Goal: Task Accomplishment & Management: Use online tool/utility

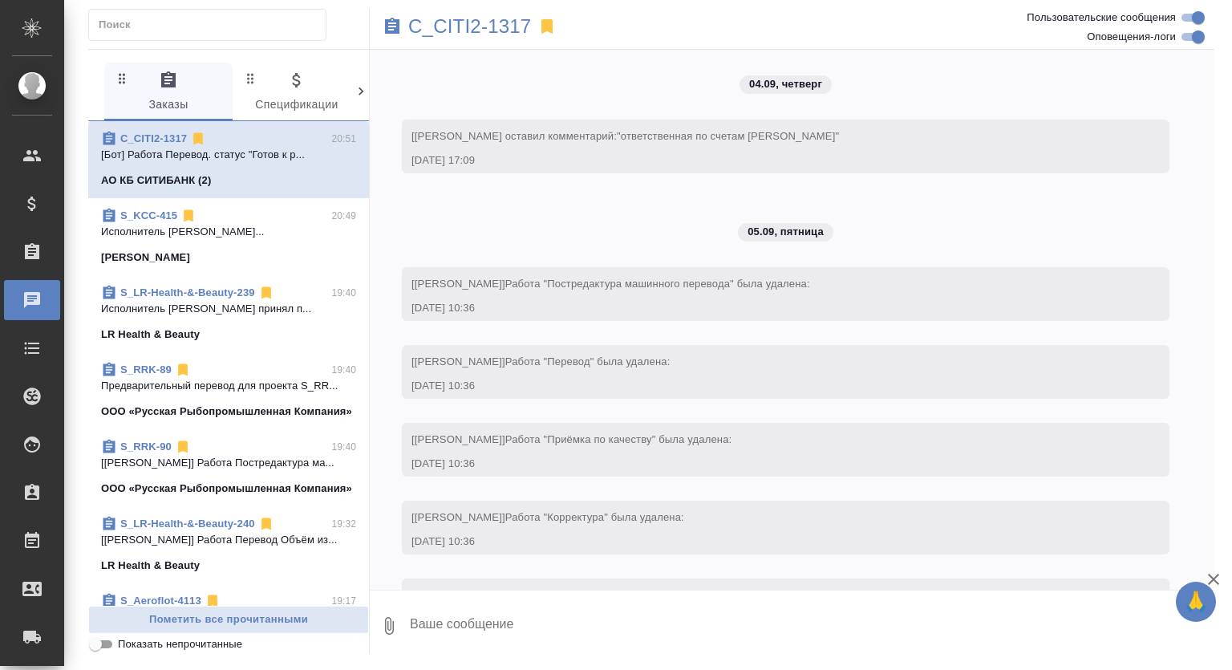
scroll to position [3134, 0]
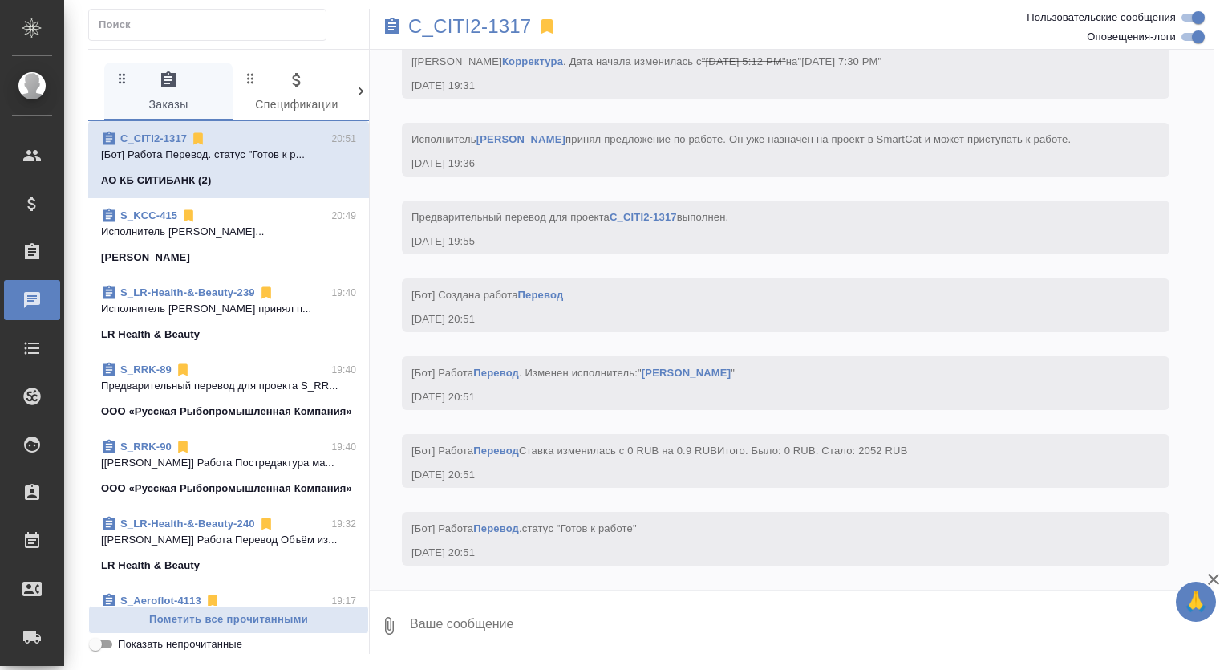
click at [273, 246] on span "S_KCC-415 20:49 Исполнитель Каламбай Акниет Каламбайкыз... Kimberly-Clark" at bounding box center [228, 237] width 255 height 58
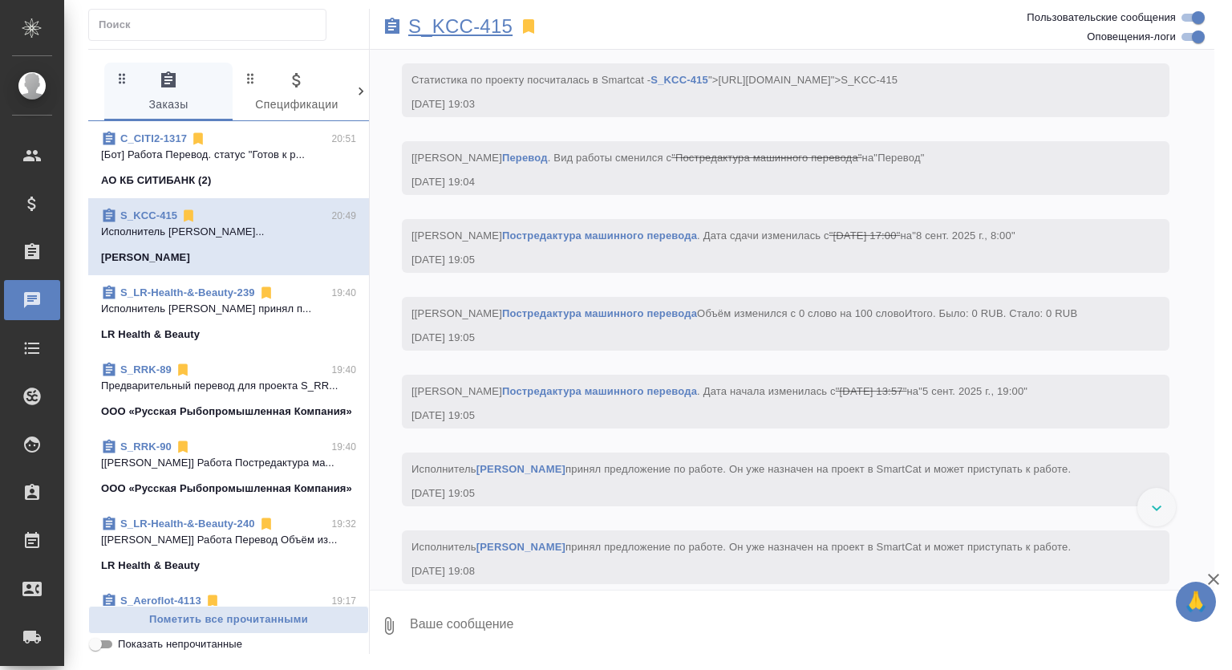
scroll to position [3355, 0]
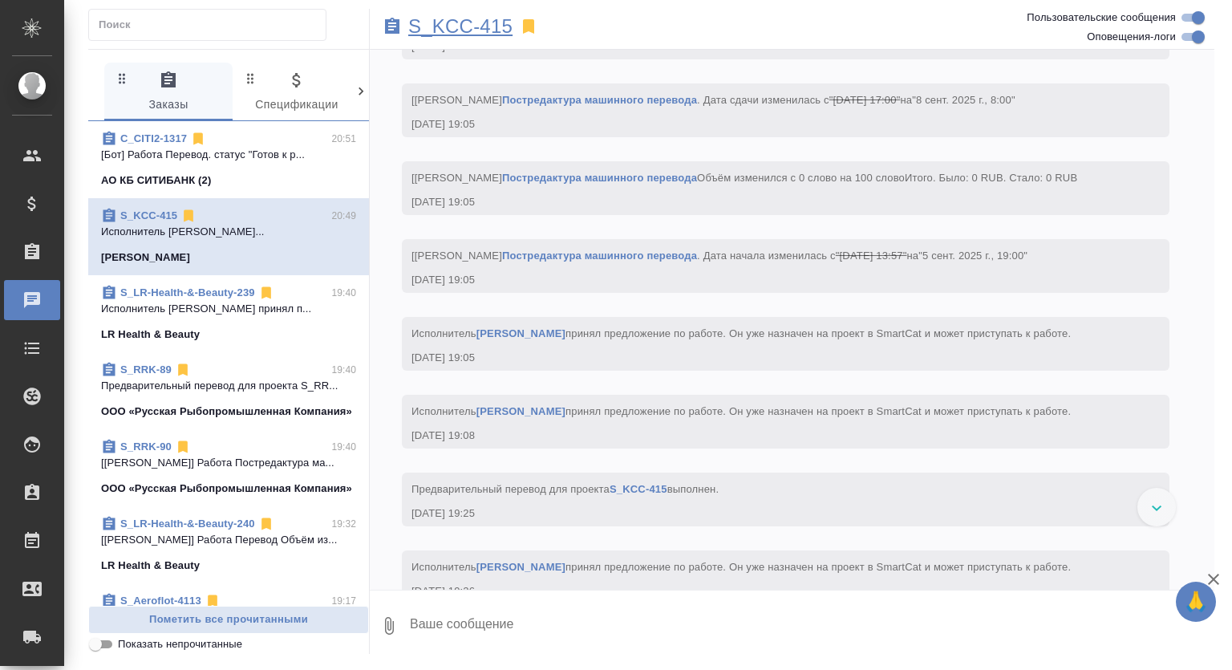
click at [463, 18] on p "S_KCC-415" at bounding box center [460, 26] width 104 height 16
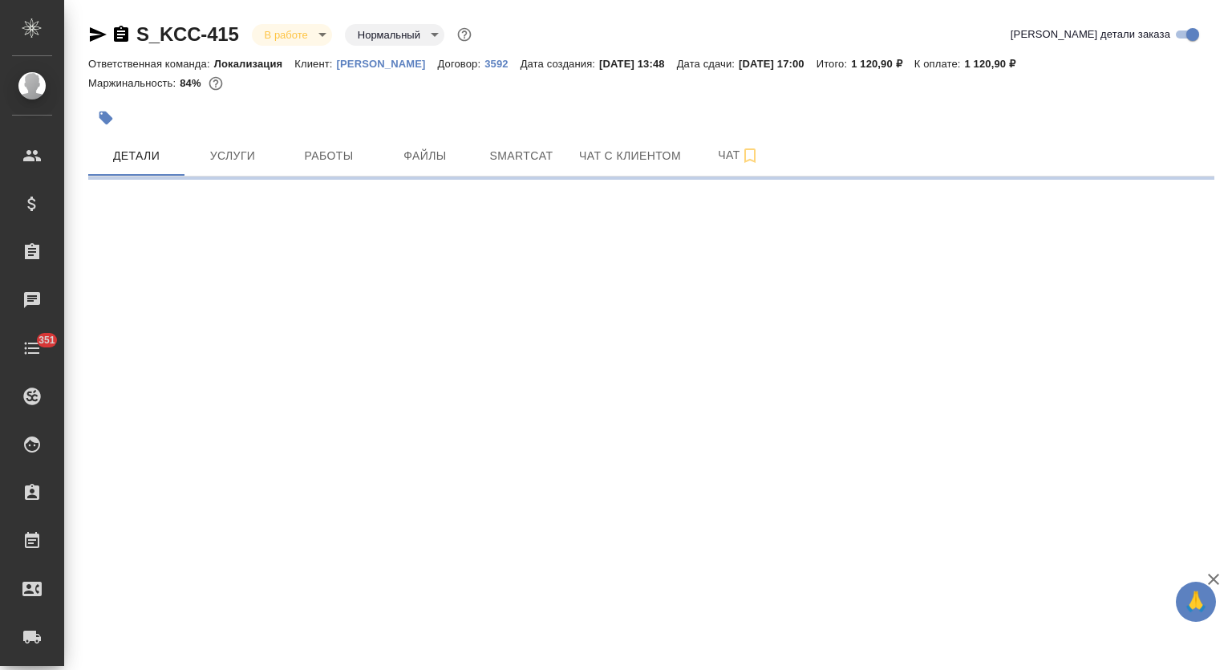
click at [526, 164] on span "Smartcat" at bounding box center [521, 156] width 77 height 20
select select "RU"
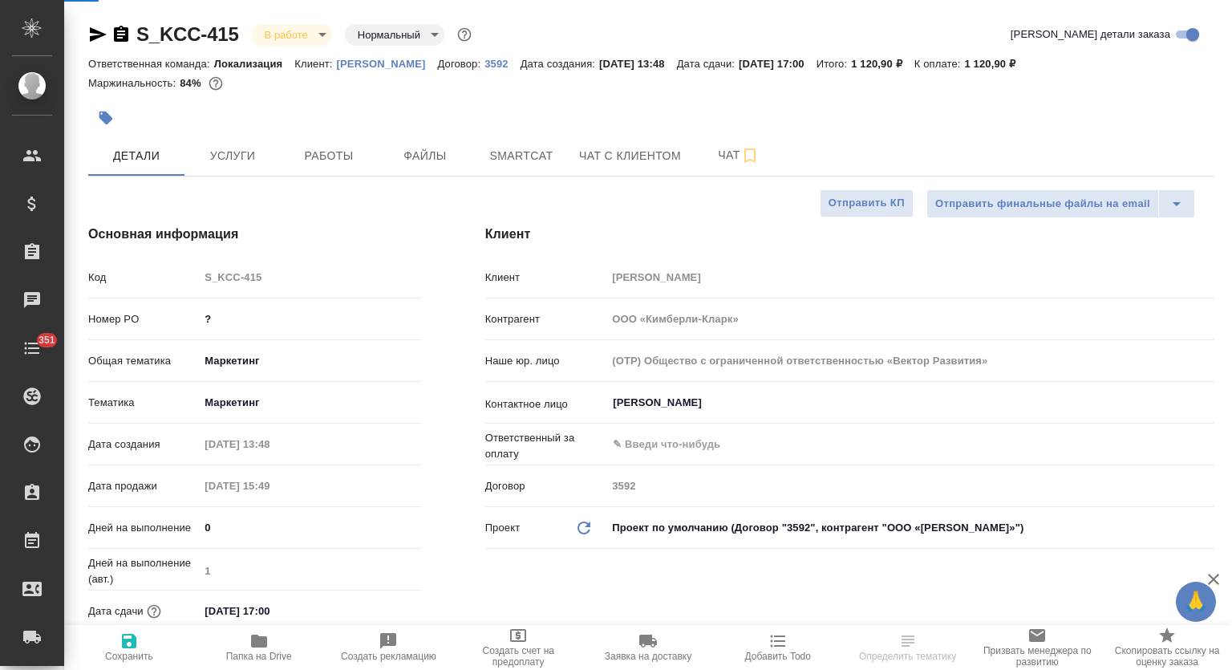
type textarea "x"
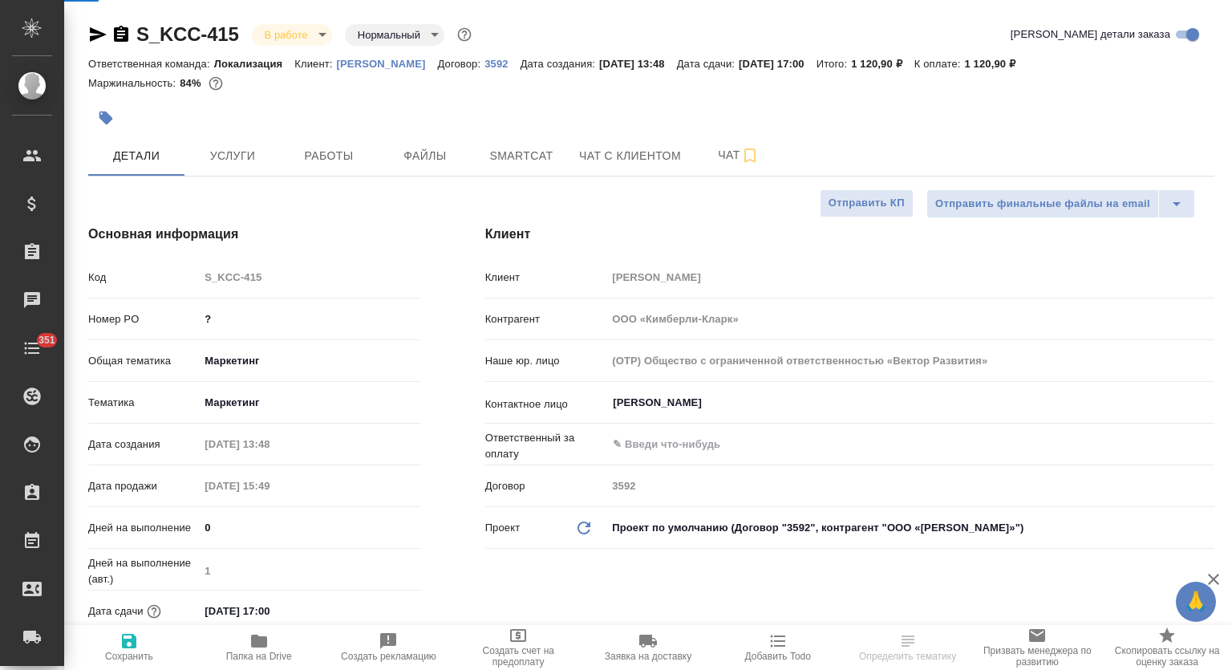
type textarea "x"
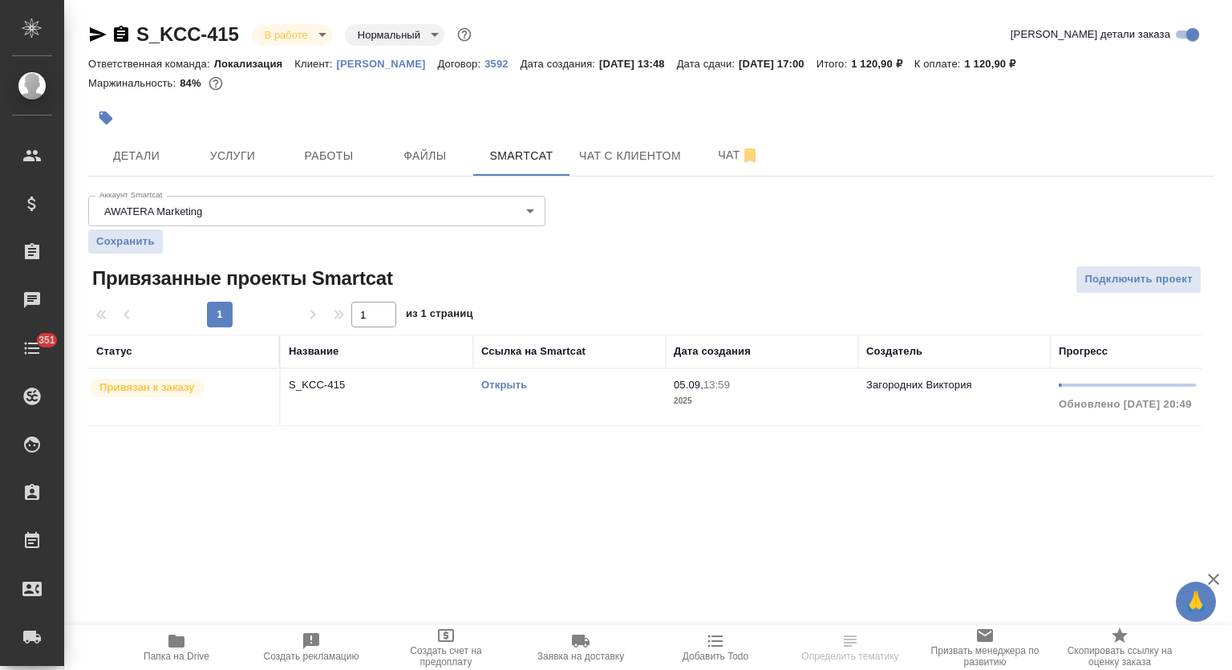
click at [492, 386] on link "Открыть" at bounding box center [504, 384] width 46 height 12
click at [321, 156] on span "Работы" at bounding box center [328, 156] width 77 height 20
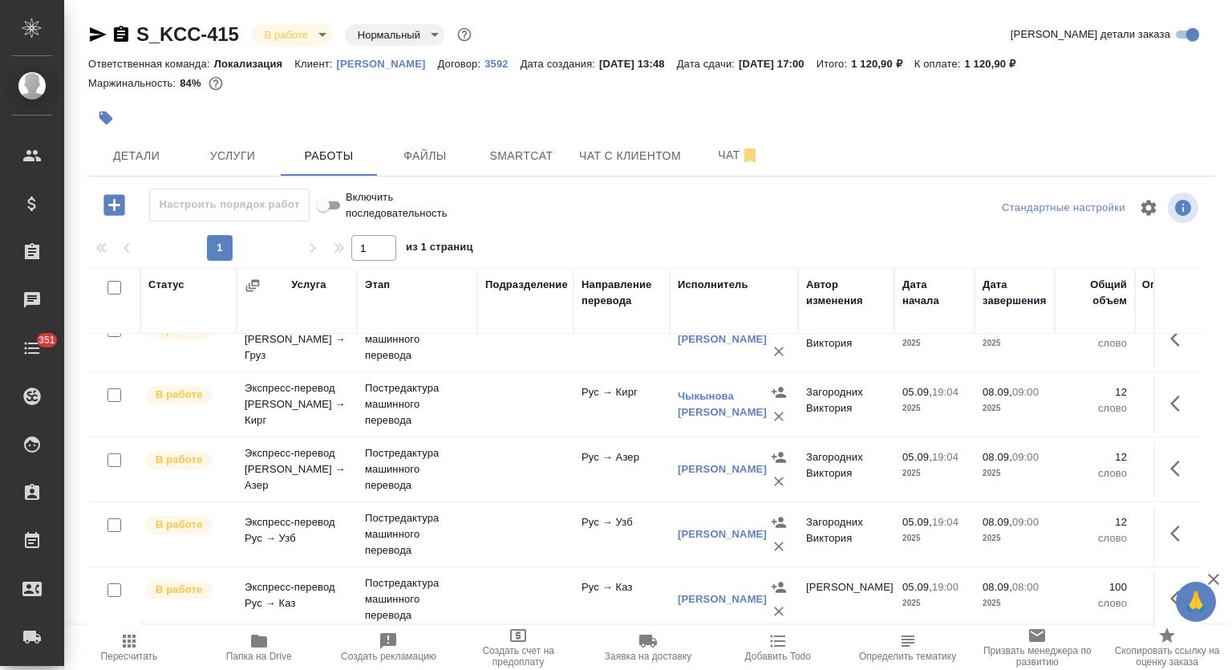
scroll to position [172, 0]
click at [521, 155] on span "Smartcat" at bounding box center [521, 156] width 77 height 20
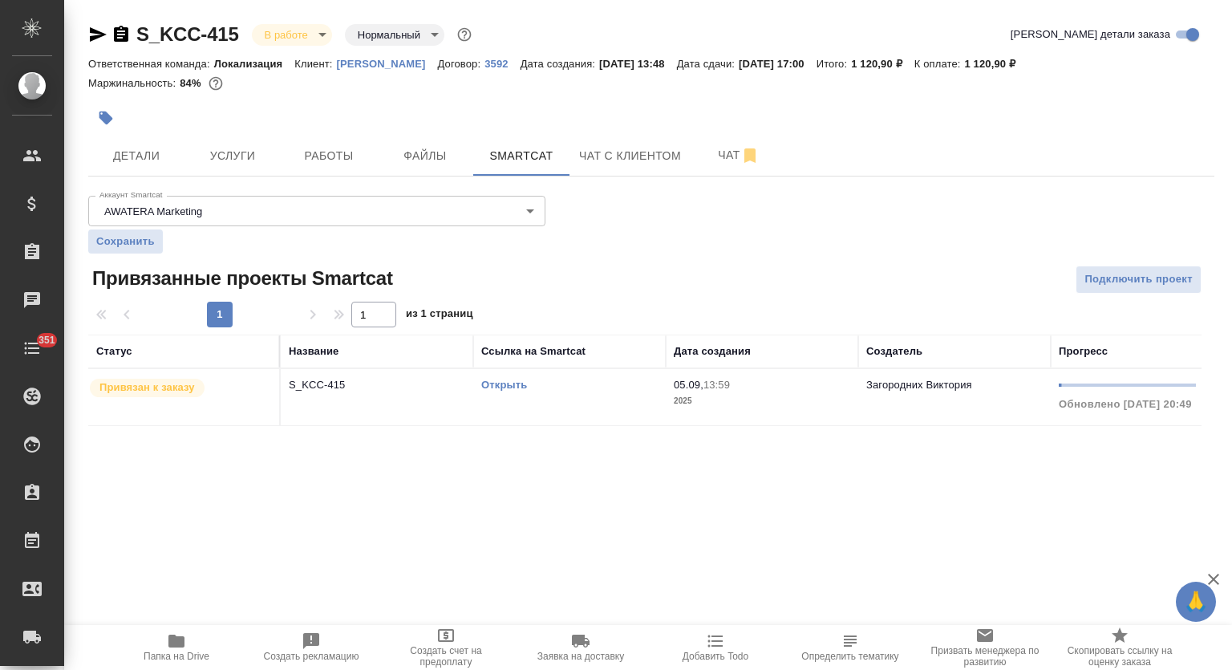
click at [504, 387] on link "Открыть" at bounding box center [504, 384] width 46 height 12
